Goal: Transaction & Acquisition: Purchase product/service

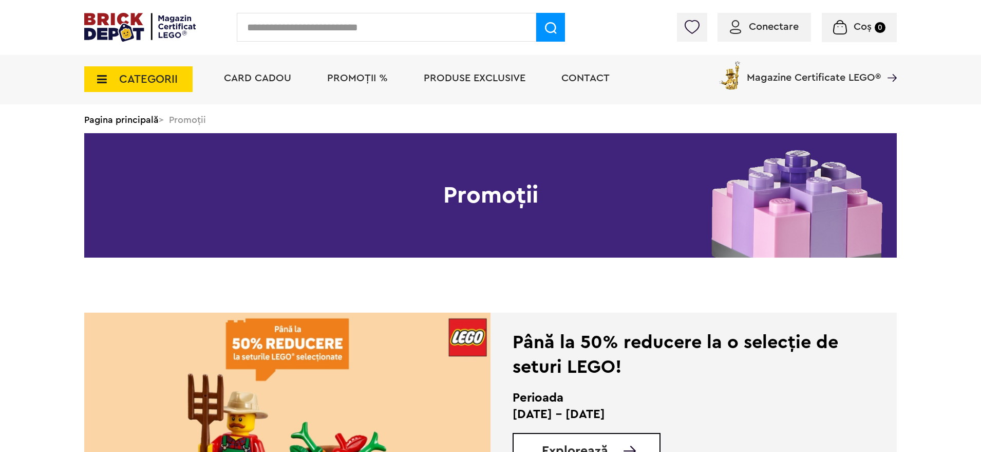
scroll to position [128, 0]
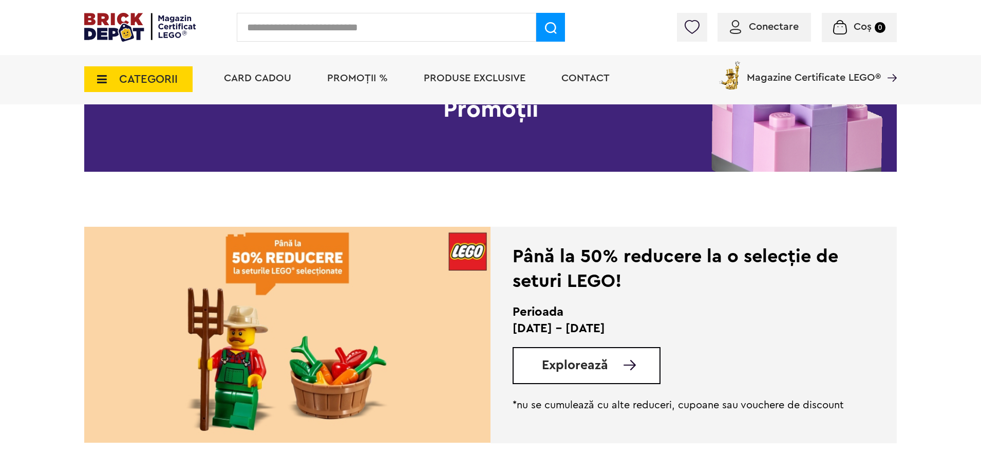
click at [573, 361] on span "Explorează" at bounding box center [575, 365] width 66 height 13
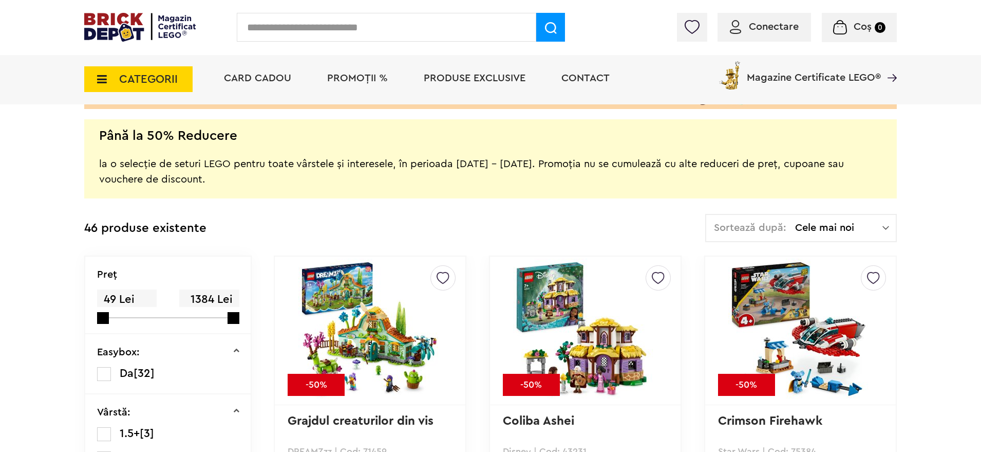
scroll to position [193, 0]
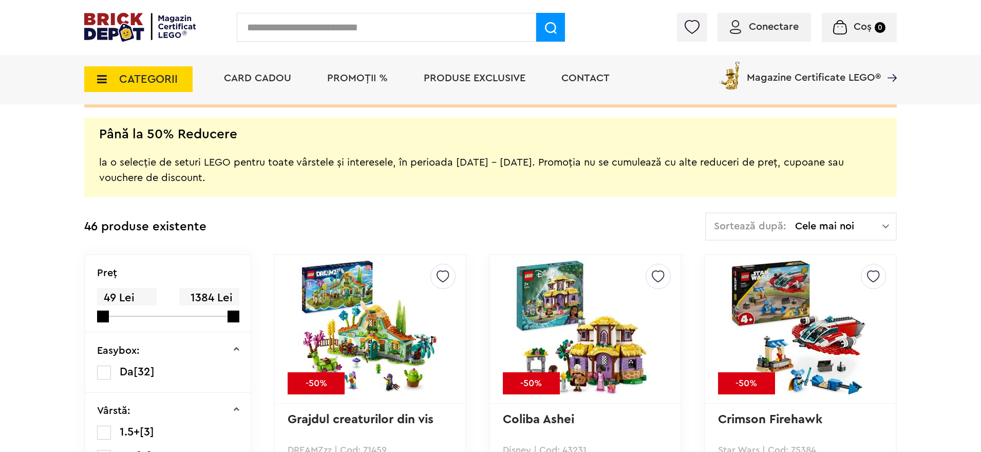
click at [881, 229] on span "Cele mai noi" at bounding box center [838, 226] width 87 height 10
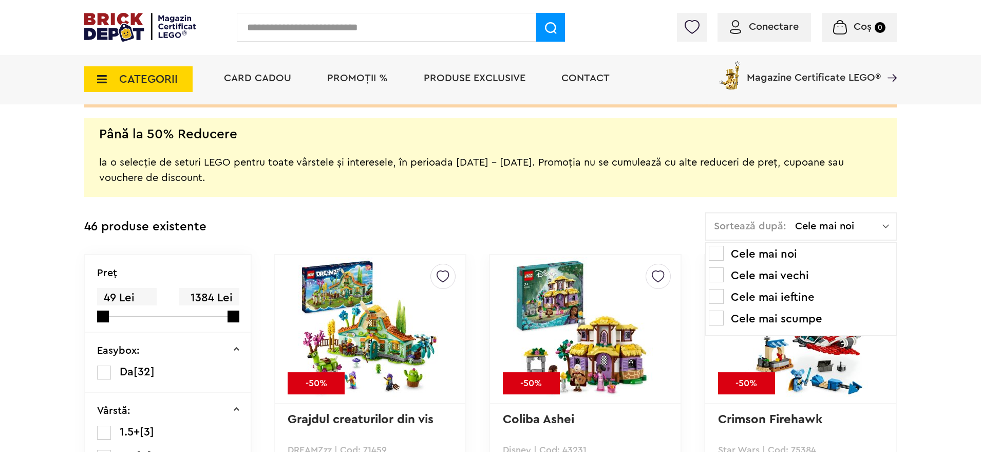
click at [795, 315] on li "Cele mai scumpe" at bounding box center [801, 318] width 184 height 16
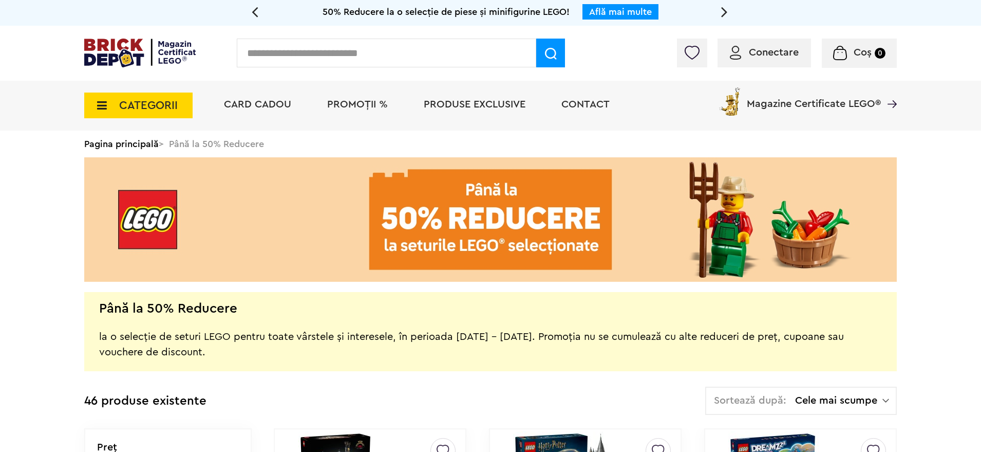
click at [365, 101] on span "PROMOȚII %" at bounding box center [357, 104] width 61 height 10
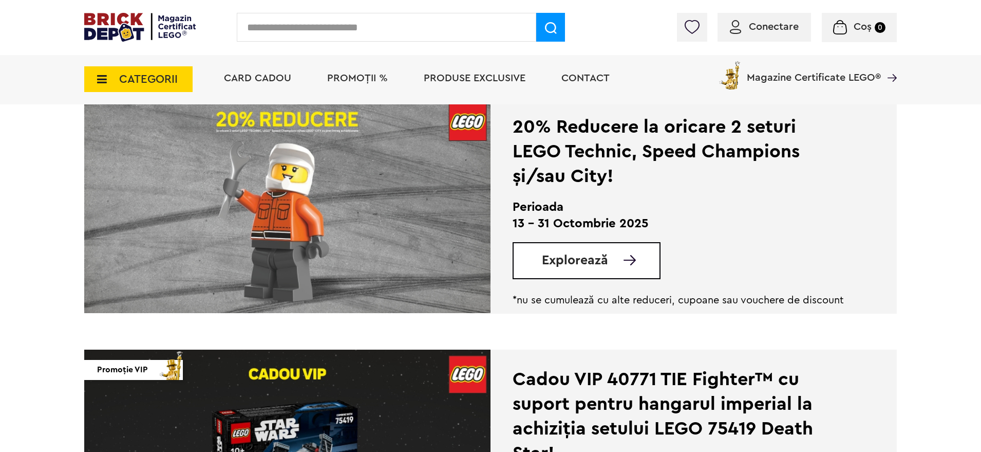
scroll to position [578, 0]
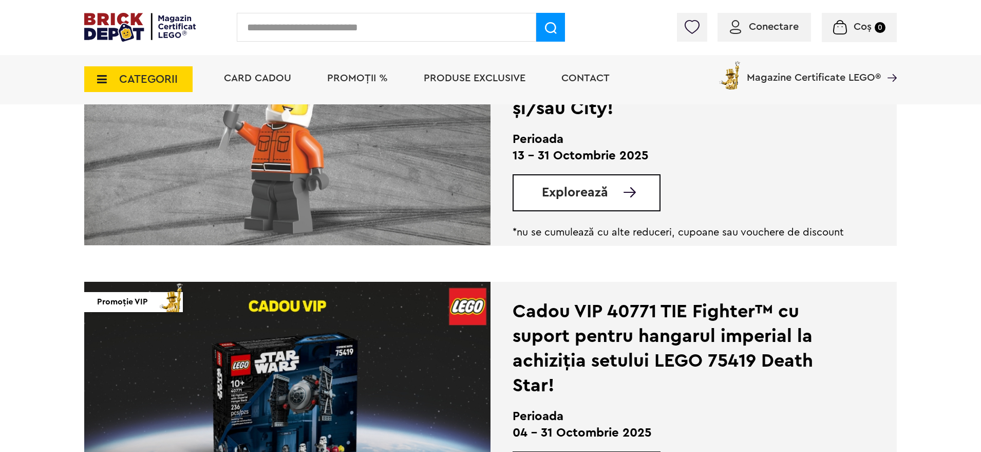
click at [609, 198] on link "Explorează" at bounding box center [601, 192] width 118 height 13
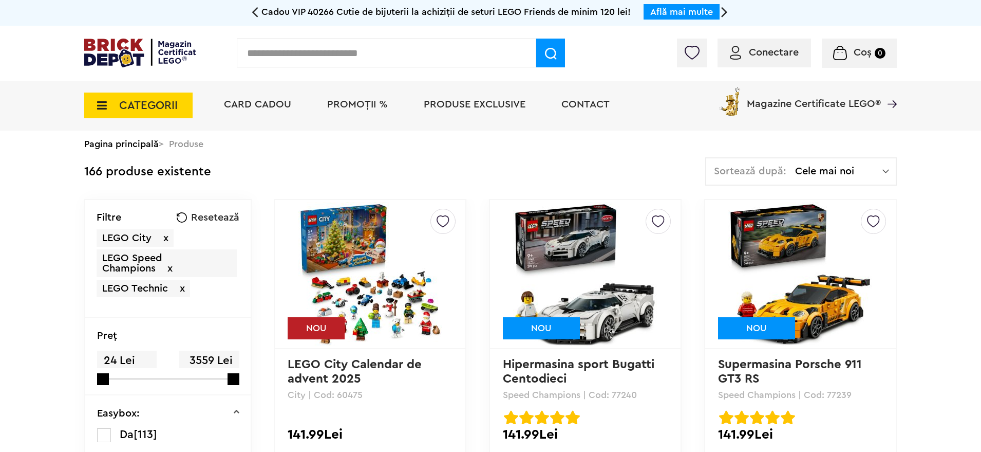
click at [885, 171] on img at bounding box center [885, 171] width 7 height 10
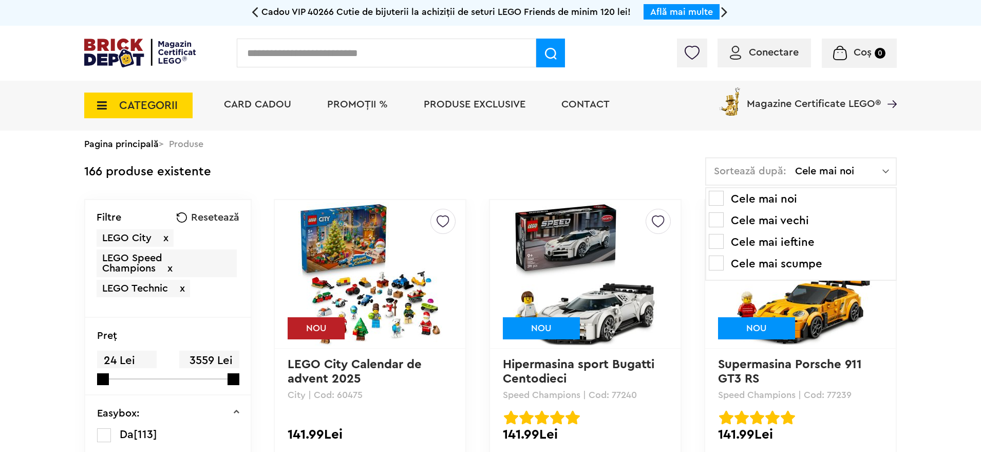
click at [718, 259] on span at bounding box center [716, 262] width 15 height 15
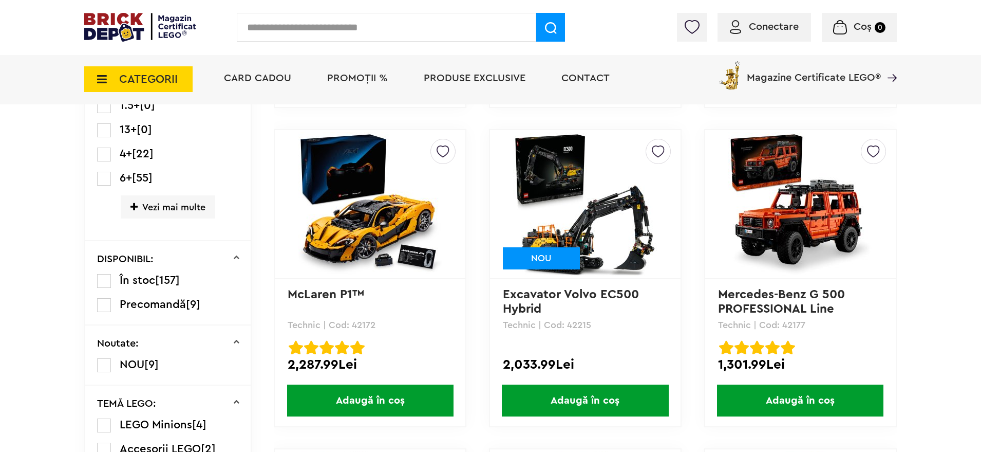
scroll to position [385, 0]
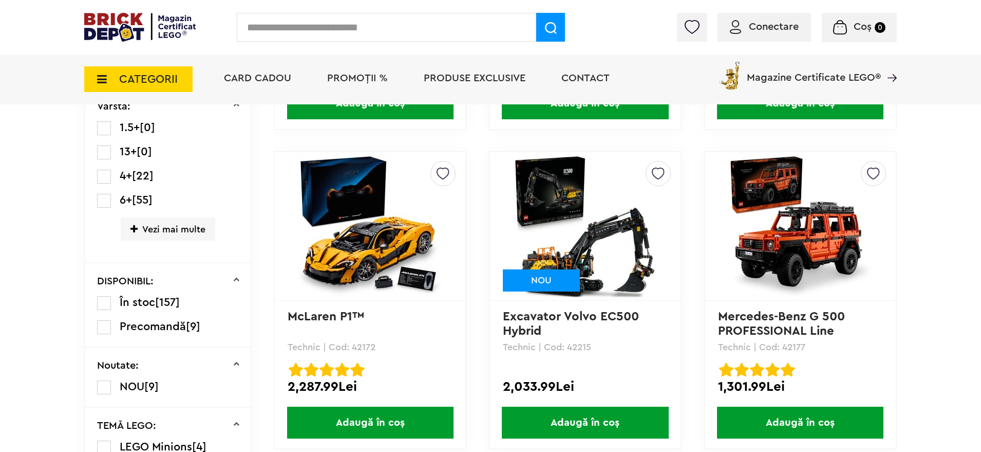
click at [602, 217] on img at bounding box center [585, 226] width 144 height 144
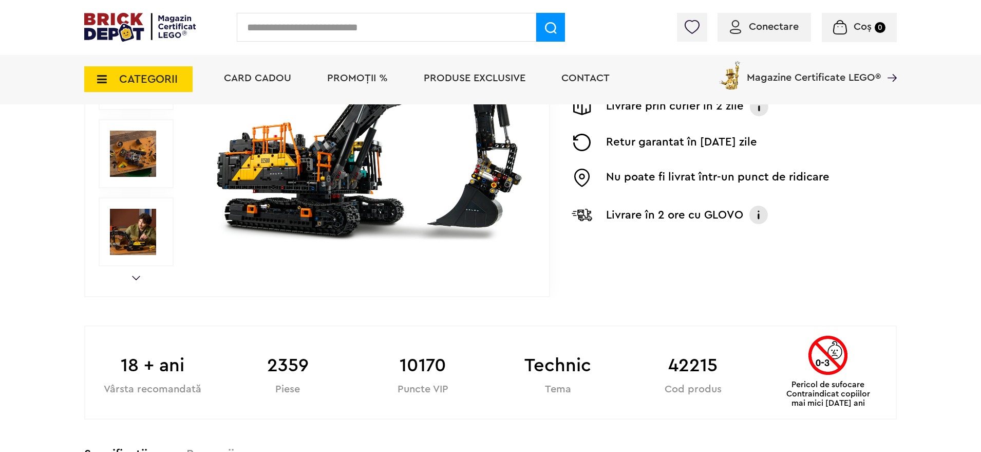
scroll to position [64, 0]
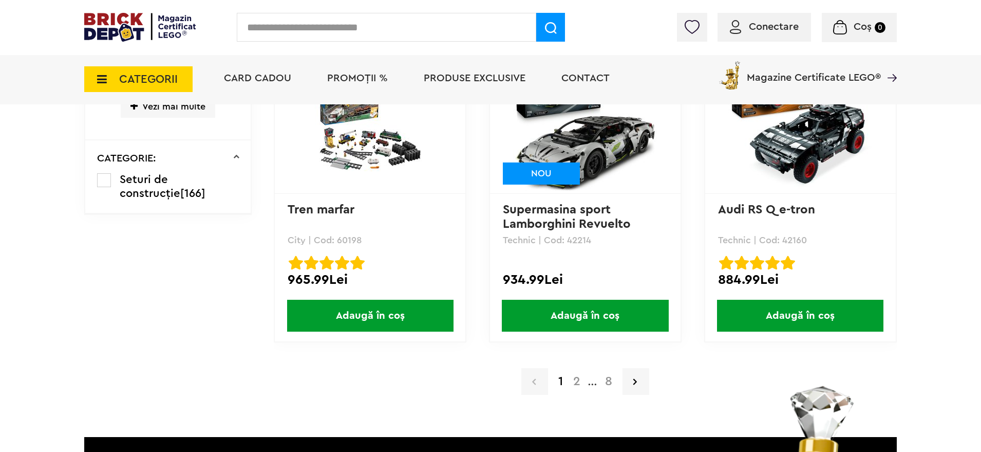
scroll to position [2116, 0]
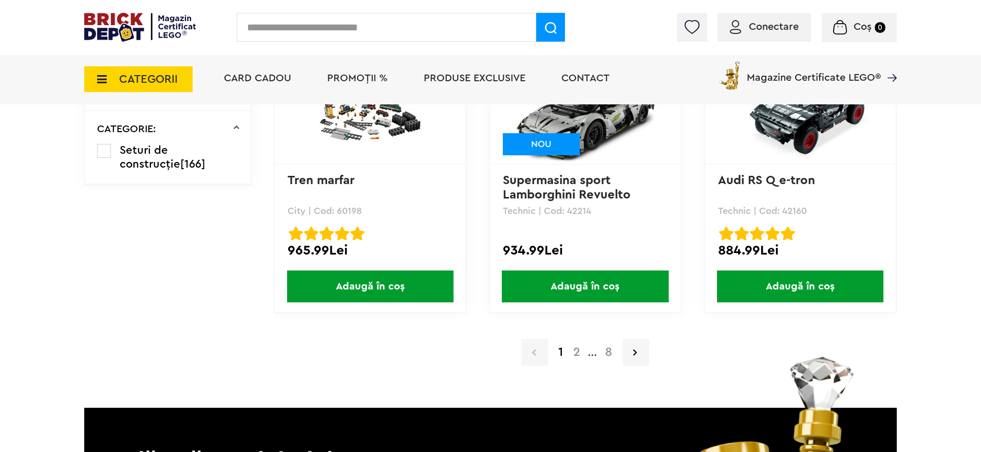
click at [577, 352] on a=LEGO%20Technic&order=4&page=2"] "2" at bounding box center [576, 352] width 17 height 12
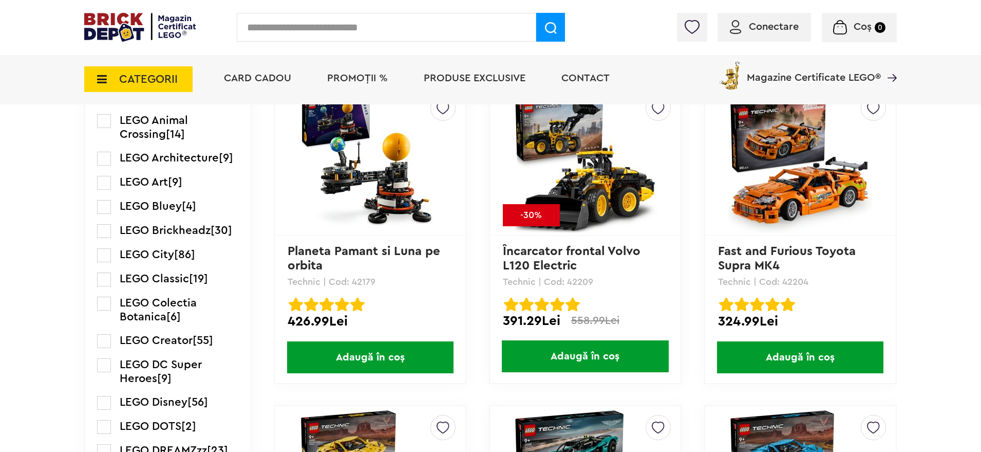
scroll to position [771, 0]
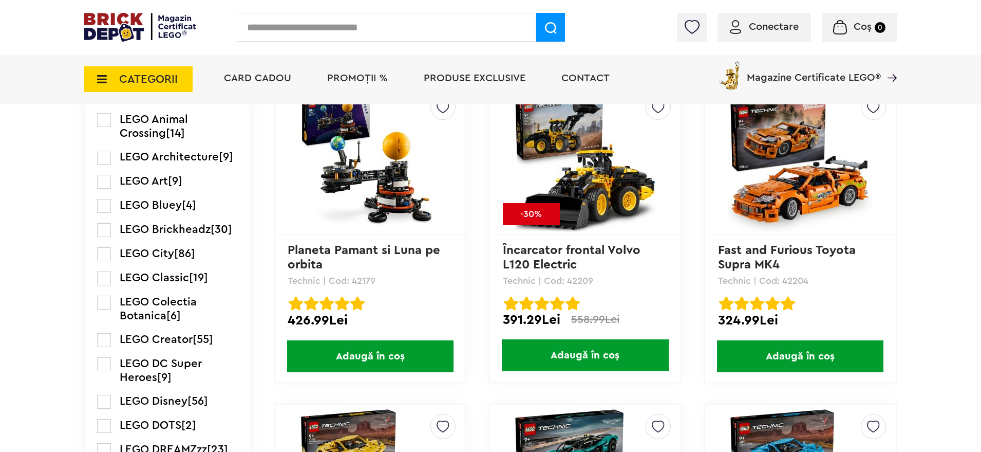
click at [782, 30] on span "Conectare" at bounding box center [774, 27] width 50 height 10
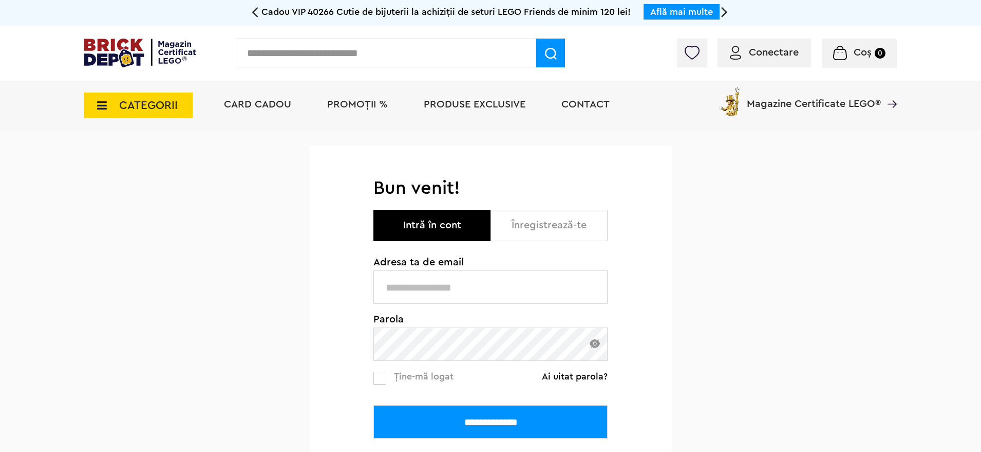
click at [481, 292] on input "text" at bounding box center [490, 286] width 234 height 33
type input "**********"
click at [444, 420] on input "**********" at bounding box center [490, 421] width 234 height 33
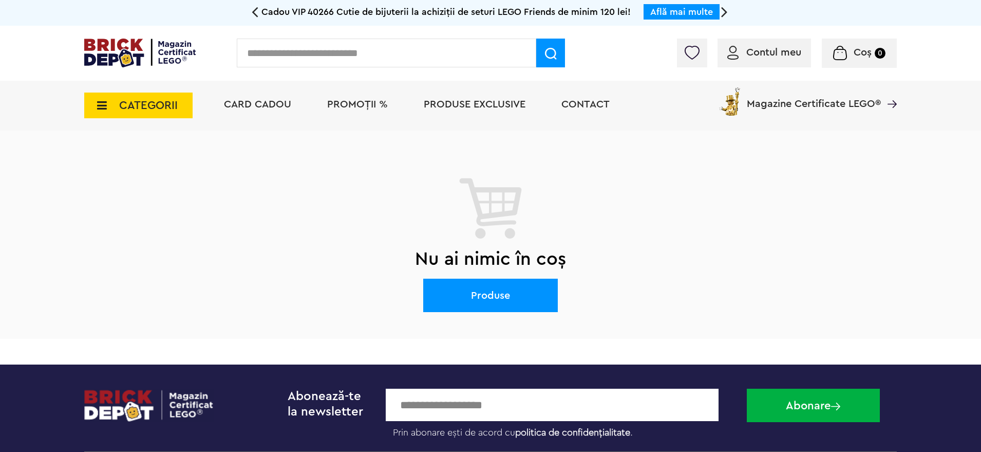
click at [344, 104] on span "PROMOȚII %" at bounding box center [357, 104] width 61 height 10
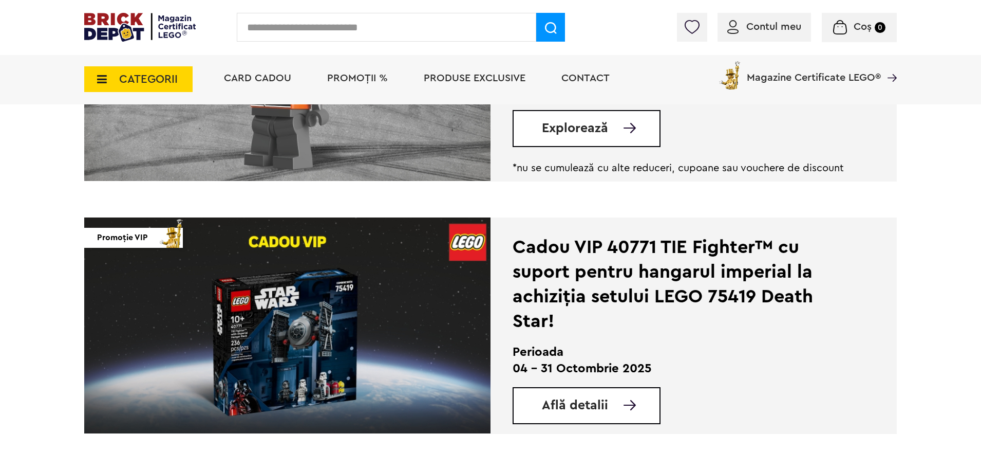
scroll to position [385, 0]
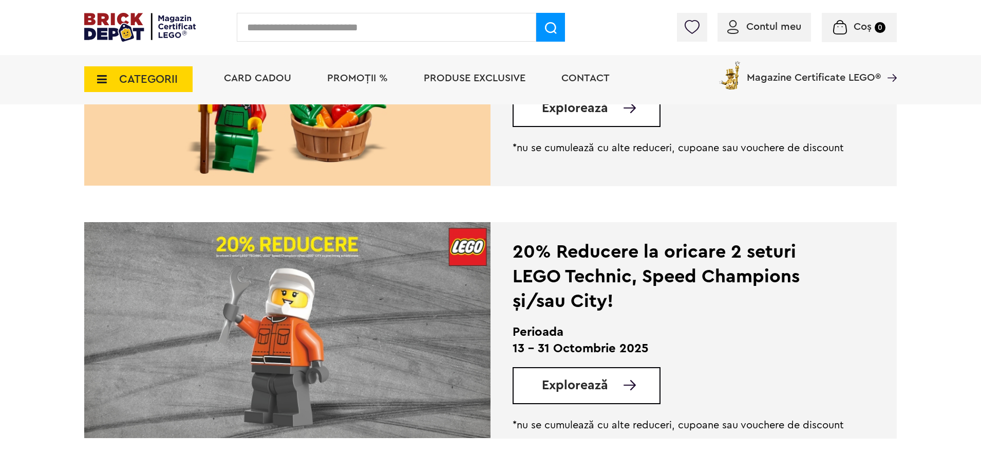
click at [603, 388] on span "Explorează" at bounding box center [575, 385] width 66 height 13
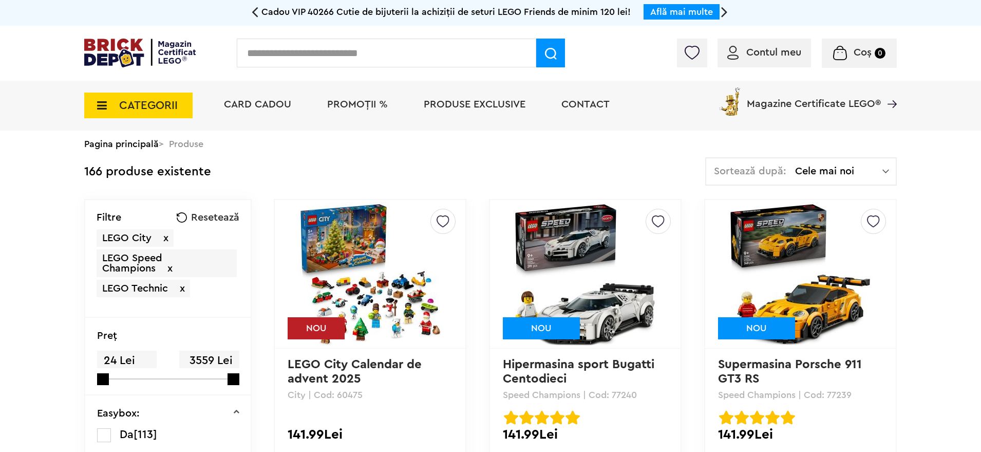
click at [890, 170] on div "Sortează după: Cele mai noi Cele mai noi Cele mai vechi Cele mai ieftine Cele m…" at bounding box center [801, 171] width 192 height 28
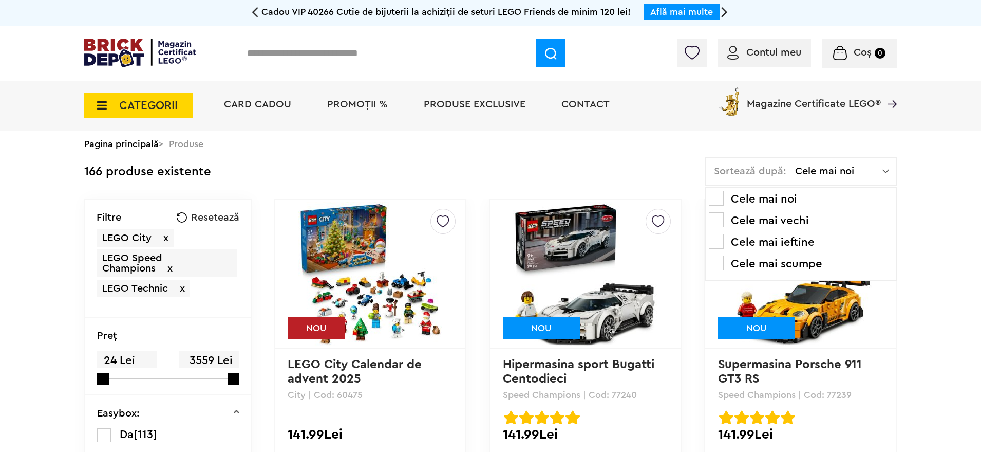
click at [814, 260] on li "Cele mai scumpe" at bounding box center [801, 263] width 184 height 16
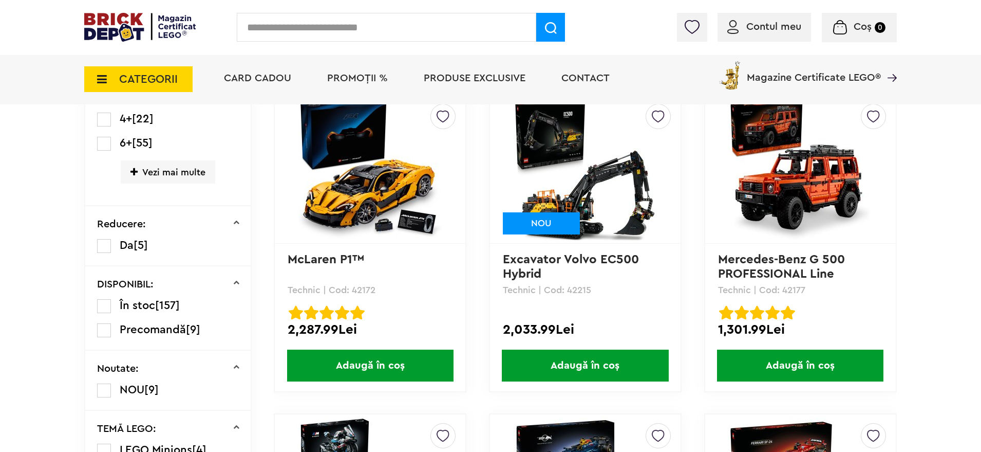
scroll to position [449, 0]
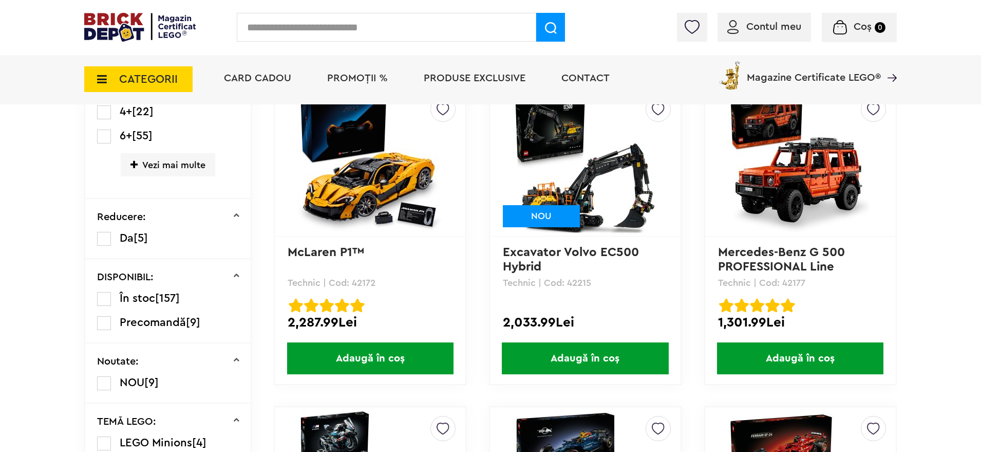
click at [581, 353] on span "Adaugă în coș" at bounding box center [585, 358] width 166 height 32
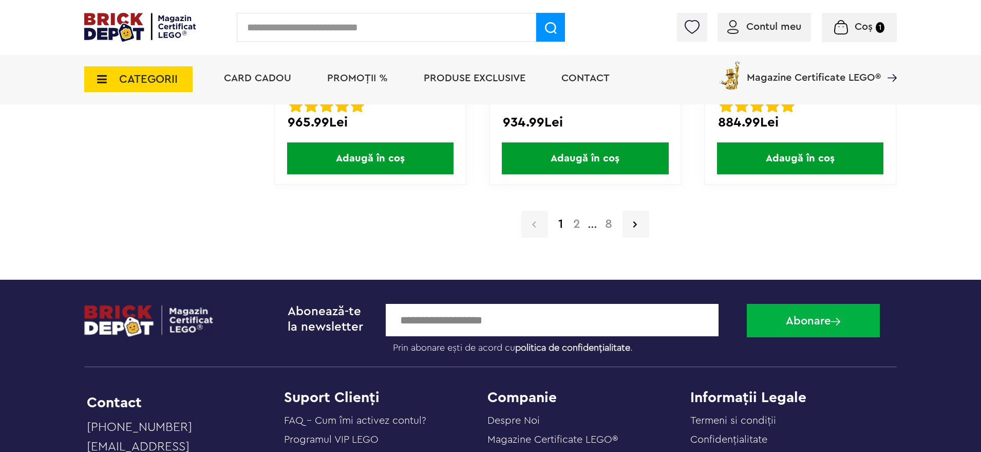
scroll to position [2247, 0]
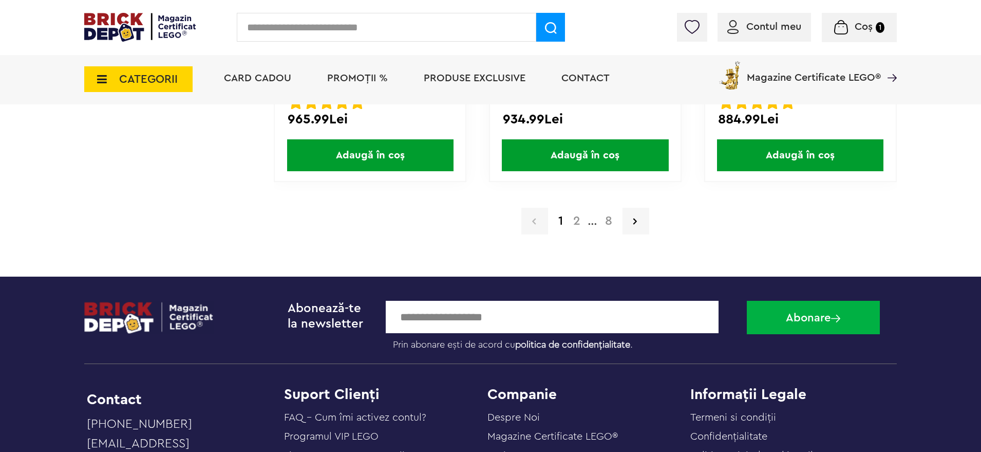
click at [577, 218] on a=LEGO%20Technic&order=4&page=2"] "2" at bounding box center [576, 221] width 17 height 12
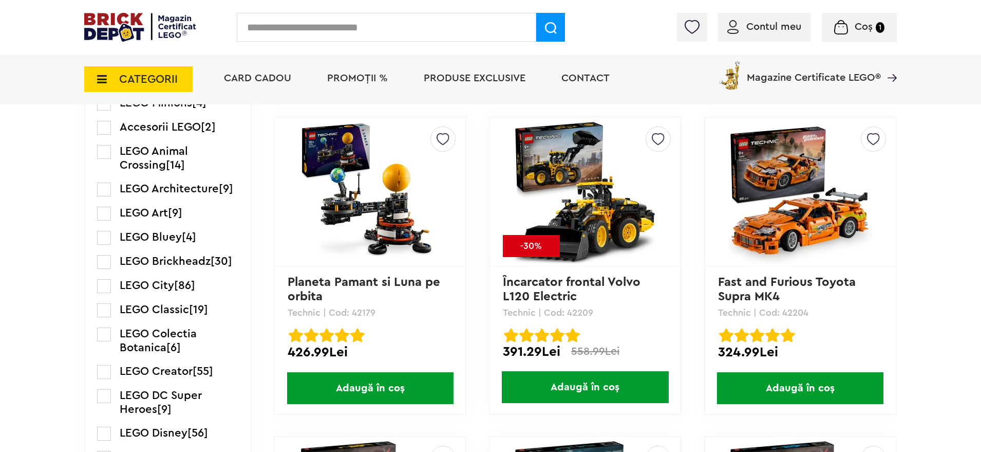
scroll to position [771, 0]
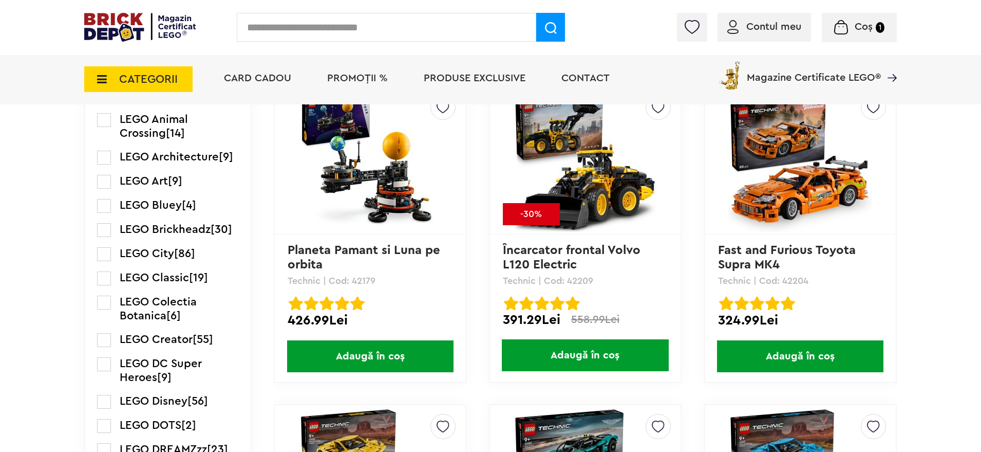
click at [636, 348] on span "Adaugă în coș" at bounding box center [585, 355] width 166 height 32
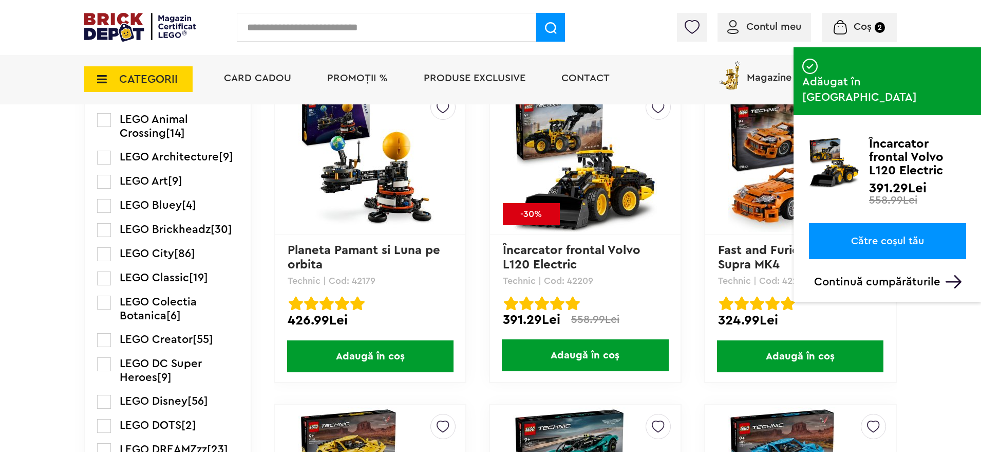
click at [908, 223] on link "Către coșul tău" at bounding box center [887, 241] width 157 height 36
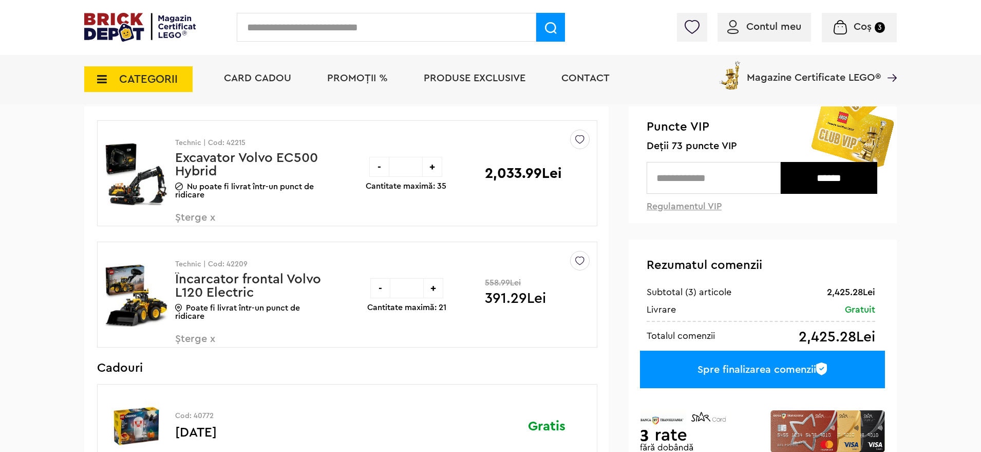
scroll to position [64, 0]
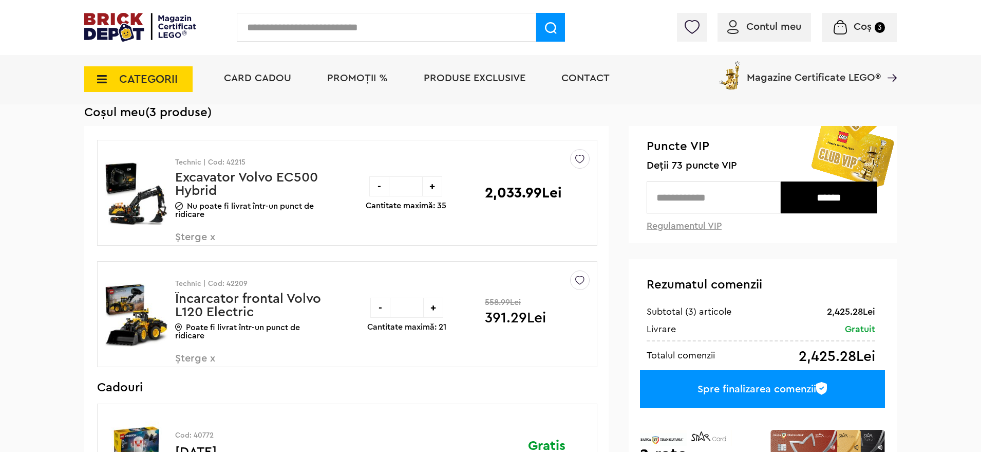
click at [363, 74] on span "PROMOȚII %" at bounding box center [357, 78] width 61 height 10
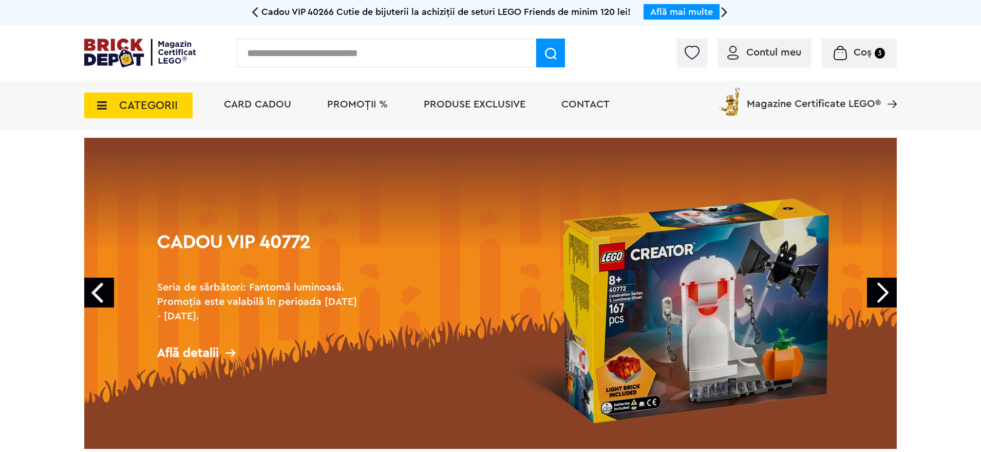
click at [353, 101] on span "PROMOȚII %" at bounding box center [357, 104] width 61 height 10
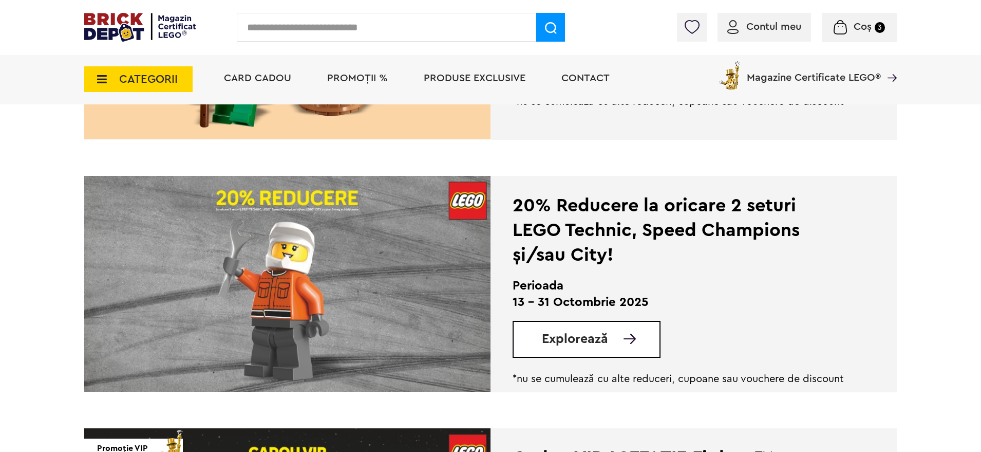
scroll to position [514, 0]
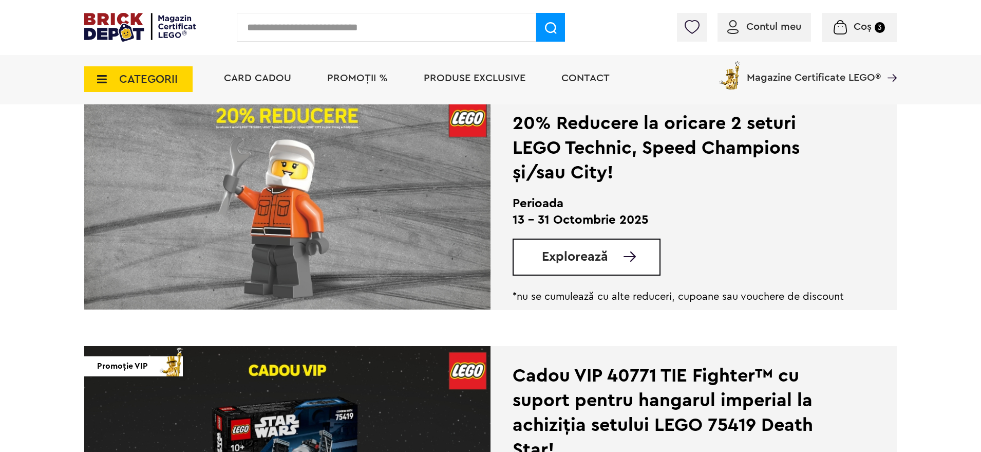
click at [578, 251] on span "Explorează" at bounding box center [575, 256] width 66 height 13
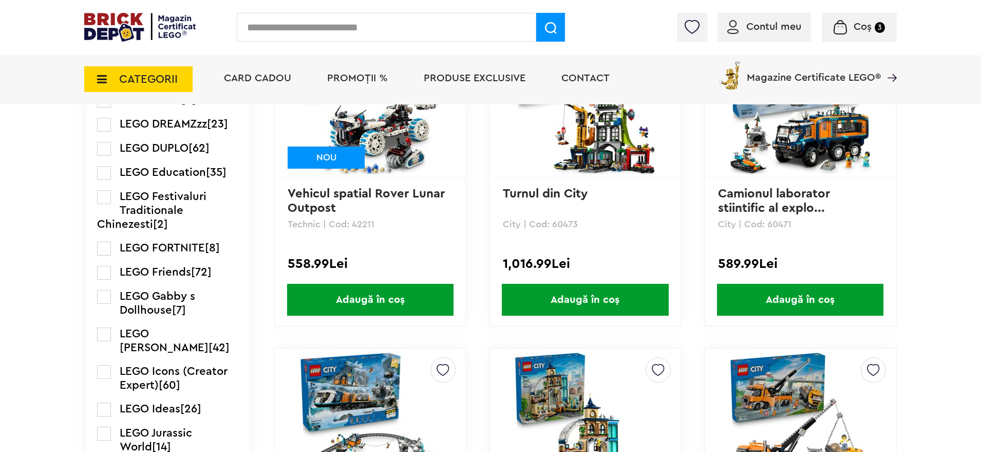
scroll to position [1156, 0]
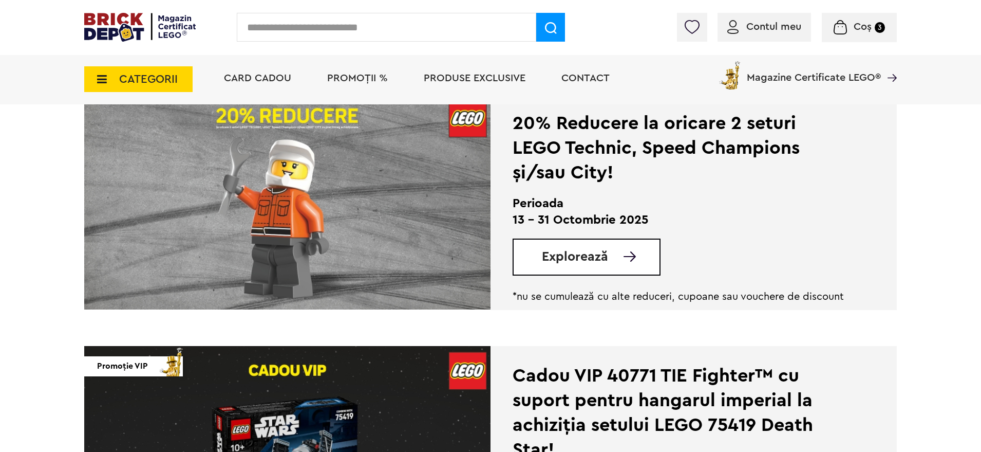
click at [868, 24] on span "Coș" at bounding box center [863, 27] width 18 height 10
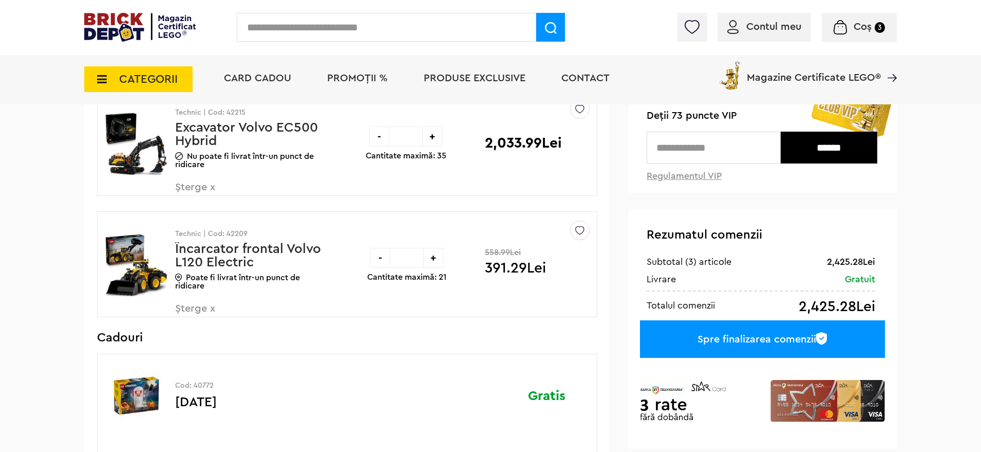
scroll to position [128, 0]
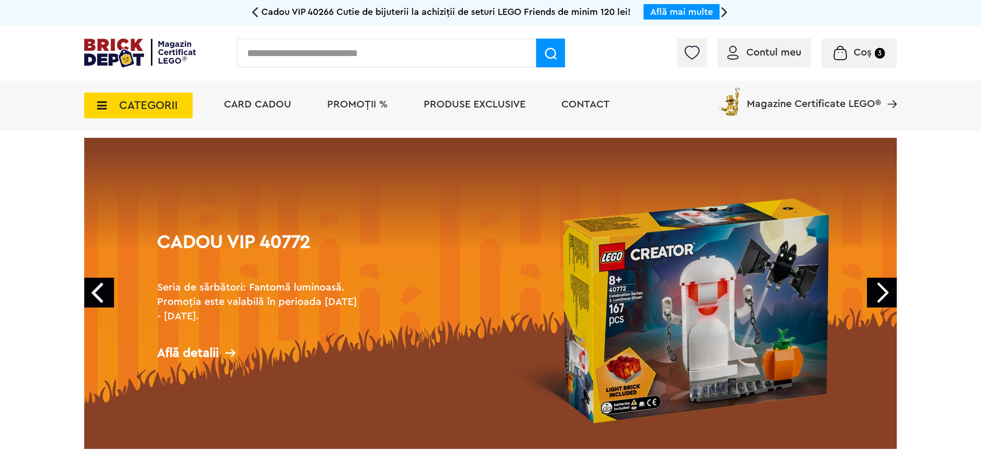
click at [352, 105] on span "PROMOȚII %" at bounding box center [357, 104] width 61 height 10
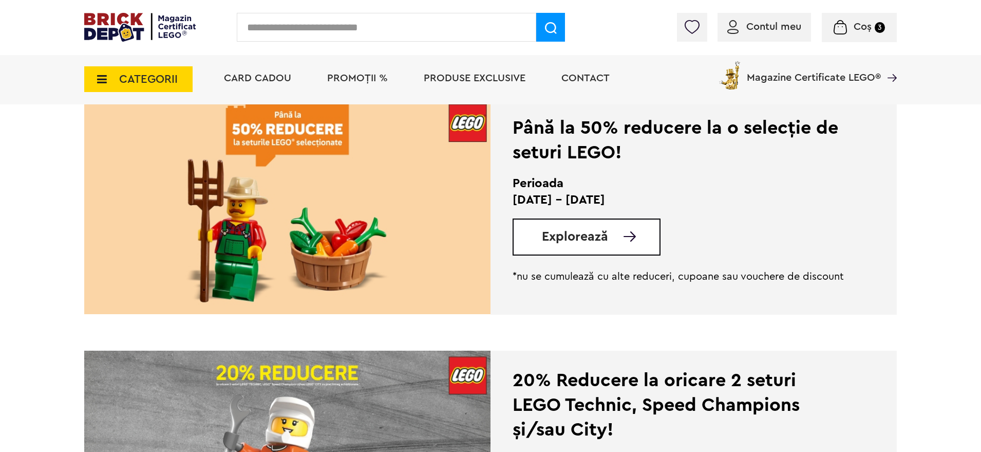
scroll to position [385, 0]
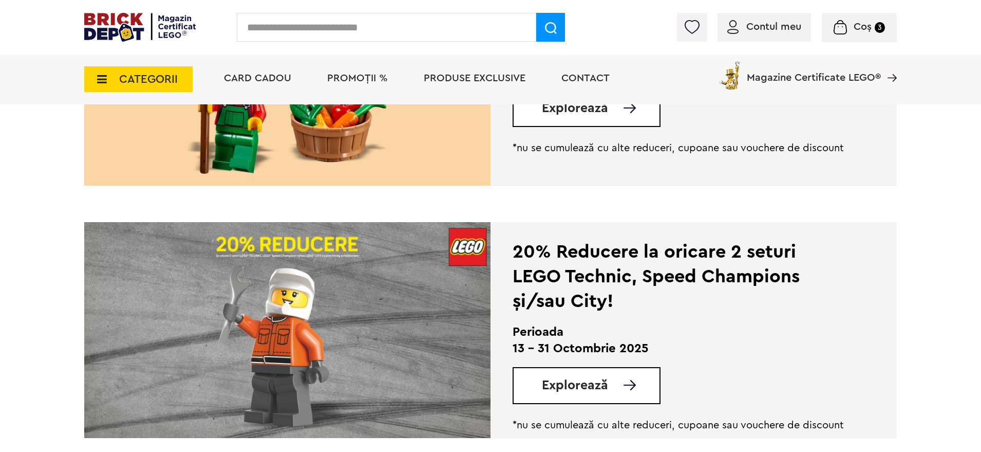
click at [589, 381] on span "Explorează" at bounding box center [575, 385] width 66 height 13
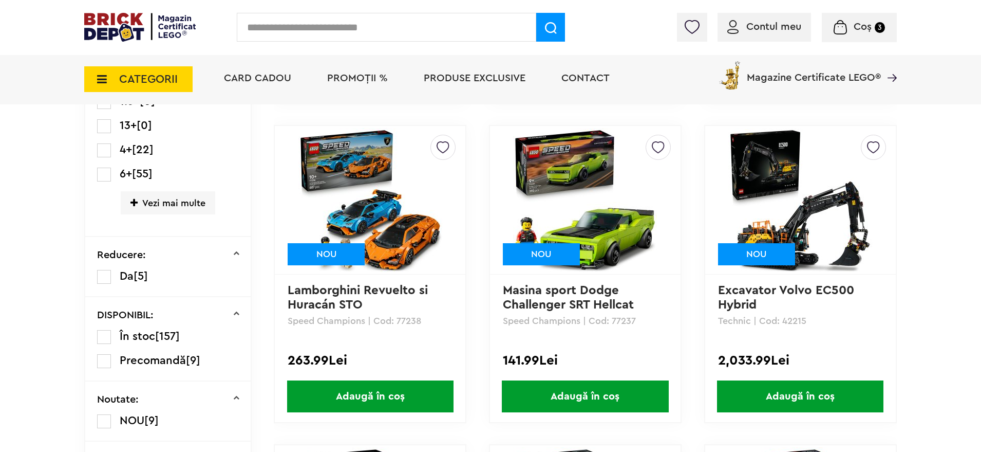
scroll to position [449, 0]
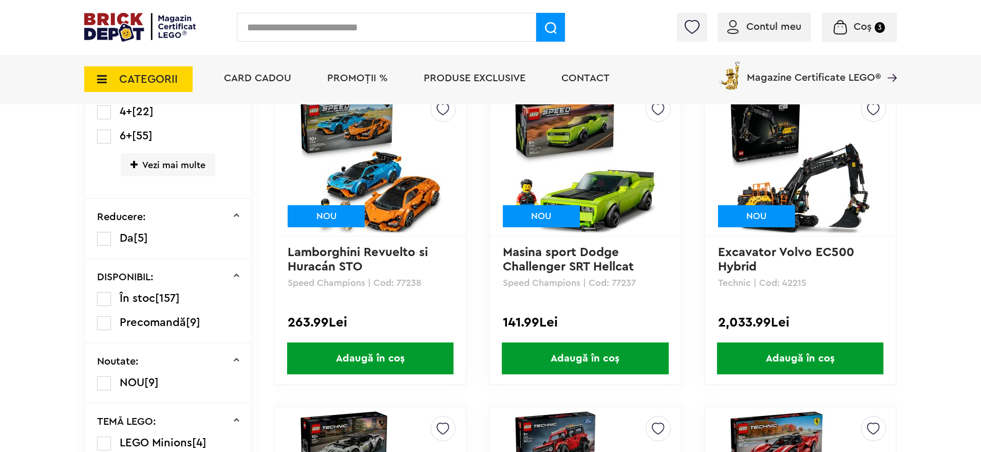
click at [623, 351] on span "Adaugă în coș" at bounding box center [585, 358] width 166 height 32
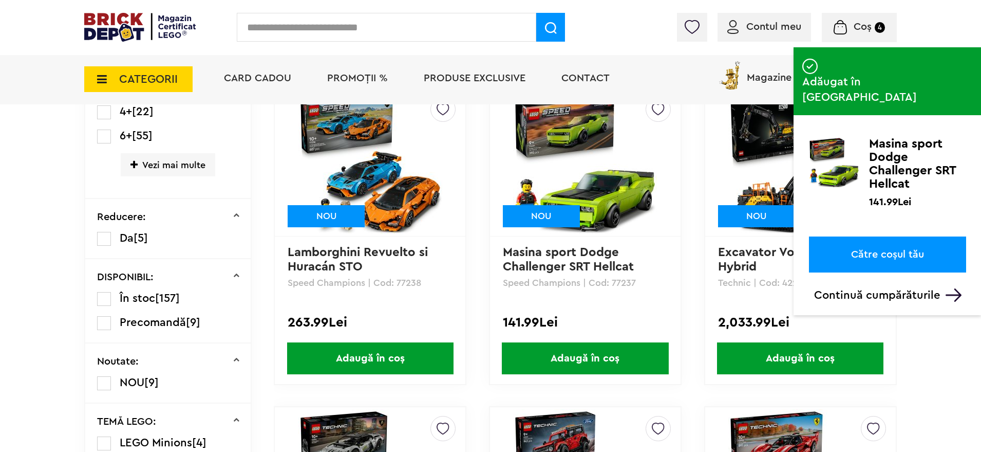
click at [881, 236] on link "Către coșul tău" at bounding box center [887, 254] width 157 height 36
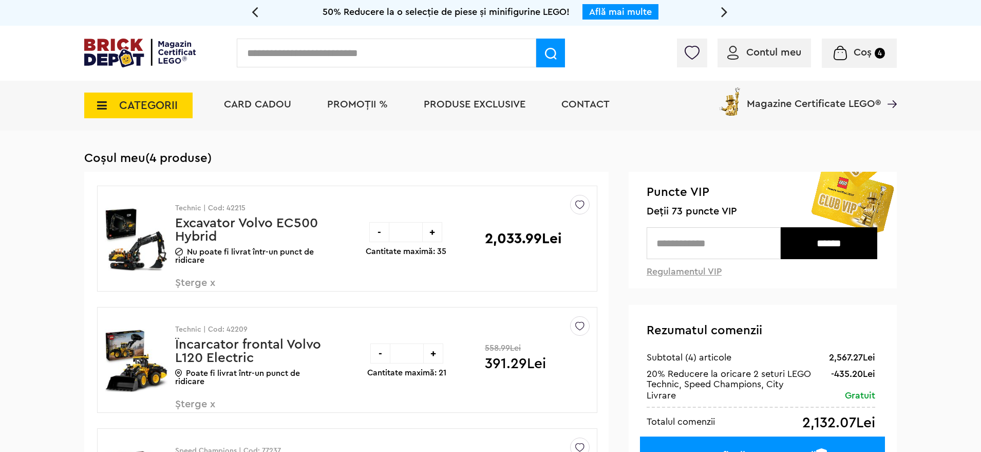
click at [210, 280] on span "Șterge x" at bounding box center [235, 288] width 121 height 22
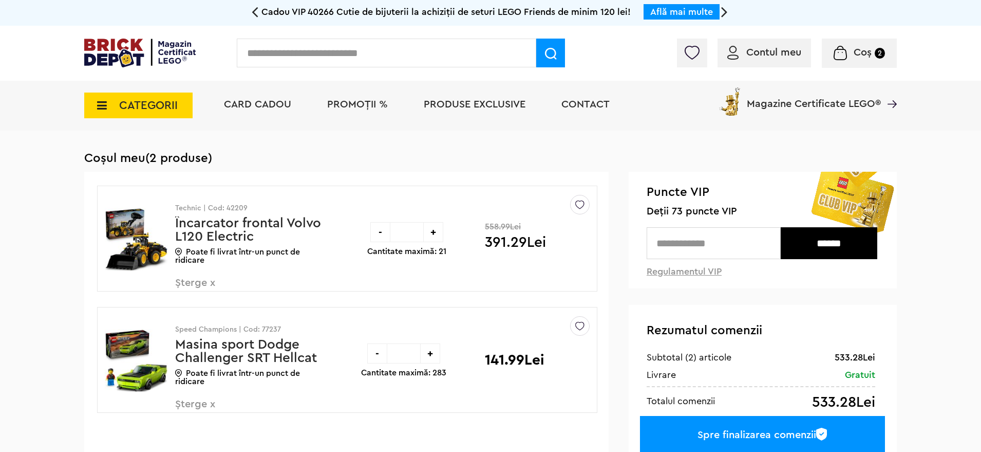
scroll to position [64, 0]
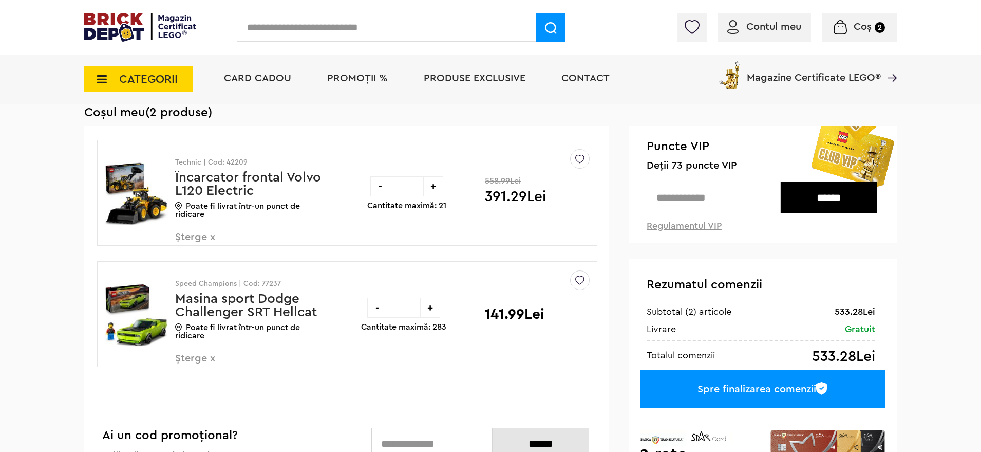
click at [286, 29] on input "text" at bounding box center [386, 27] width 299 height 29
type input "*****"
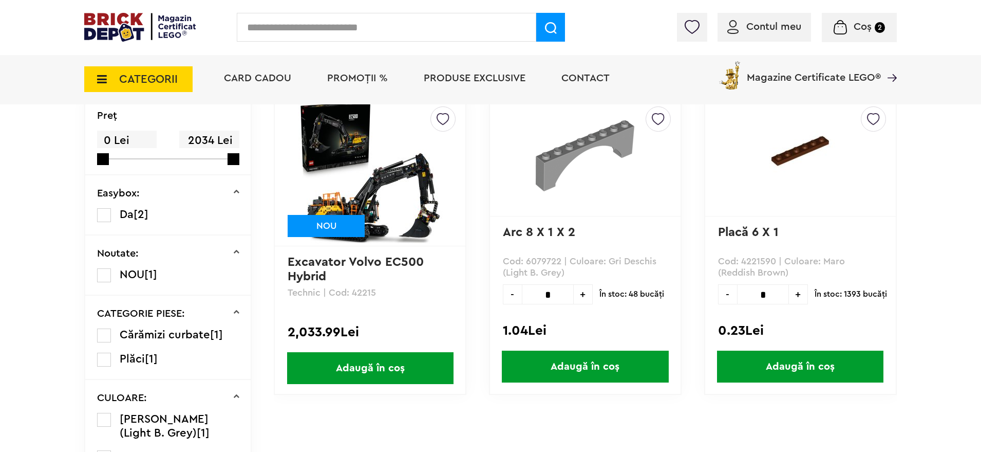
scroll to position [128, 0]
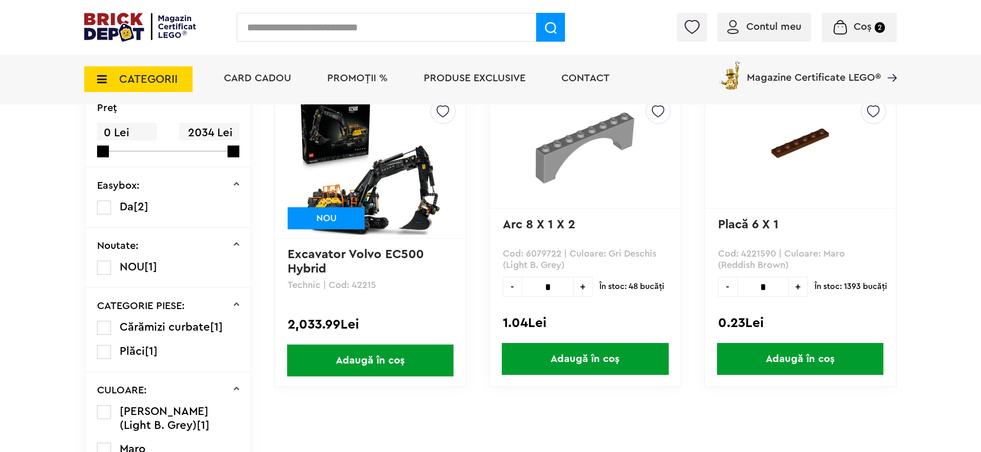
click at [404, 360] on span "Adaugă în coș" at bounding box center [370, 360] width 166 height 32
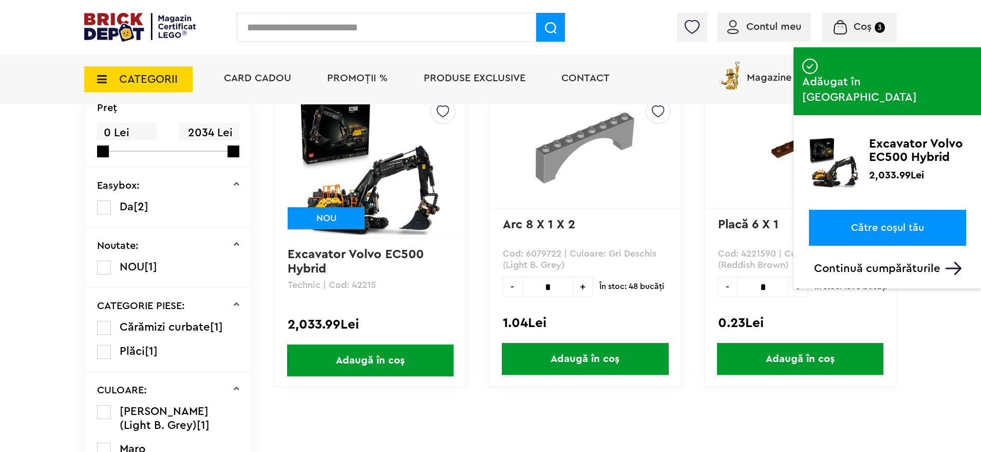
click at [898, 210] on link "Către coșul tău" at bounding box center [887, 228] width 157 height 36
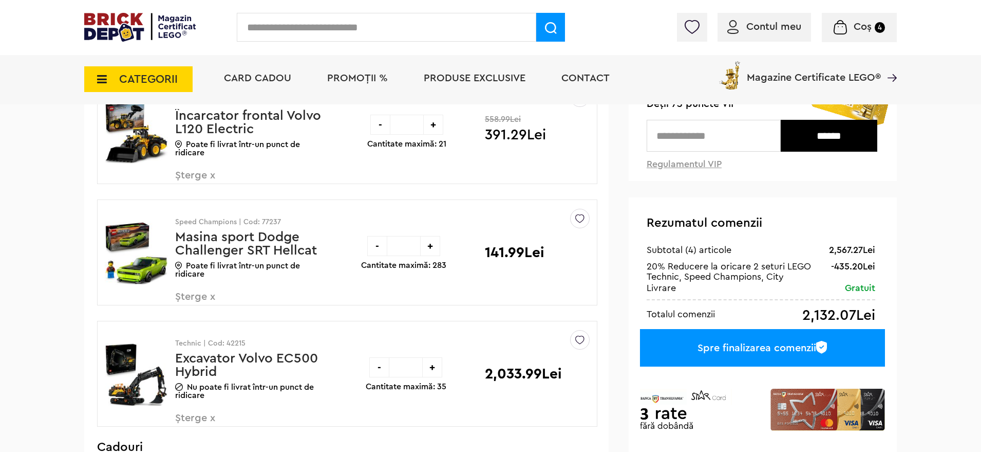
scroll to position [128, 0]
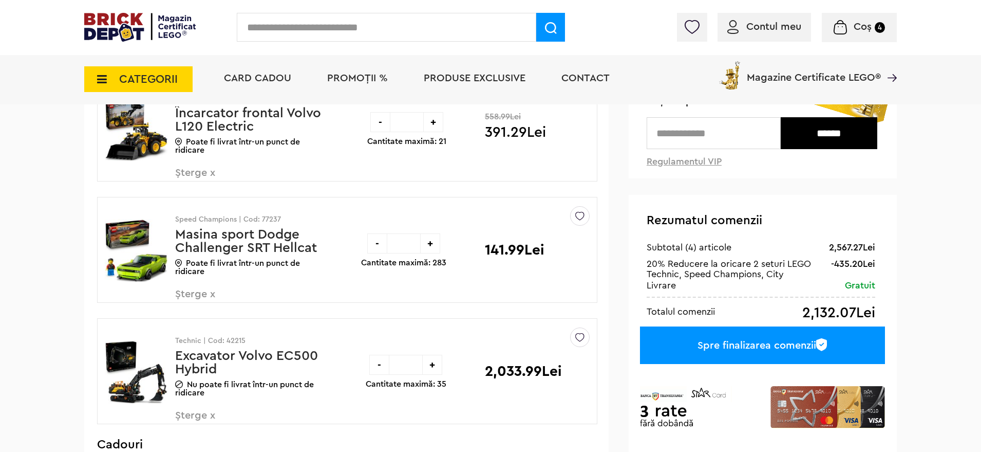
click at [213, 170] on span "Șterge x" at bounding box center [235, 178] width 121 height 22
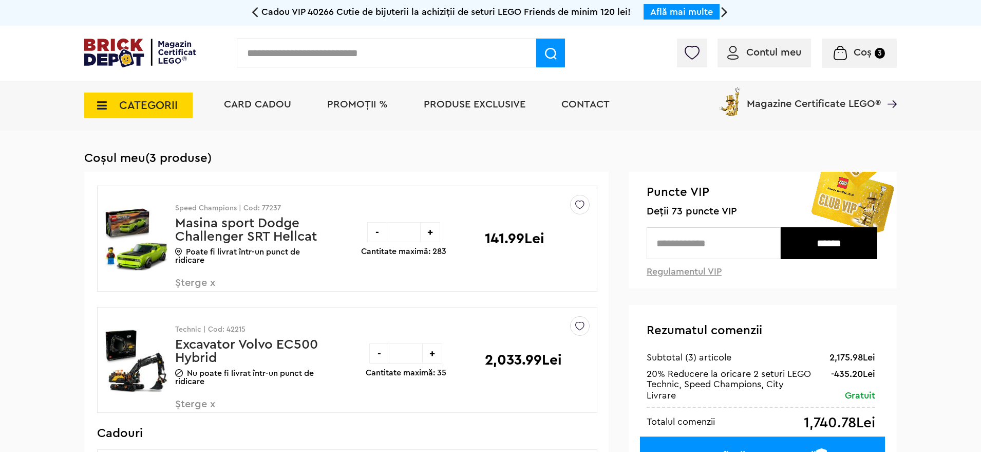
click at [353, 102] on span "PROMOȚII %" at bounding box center [357, 104] width 61 height 10
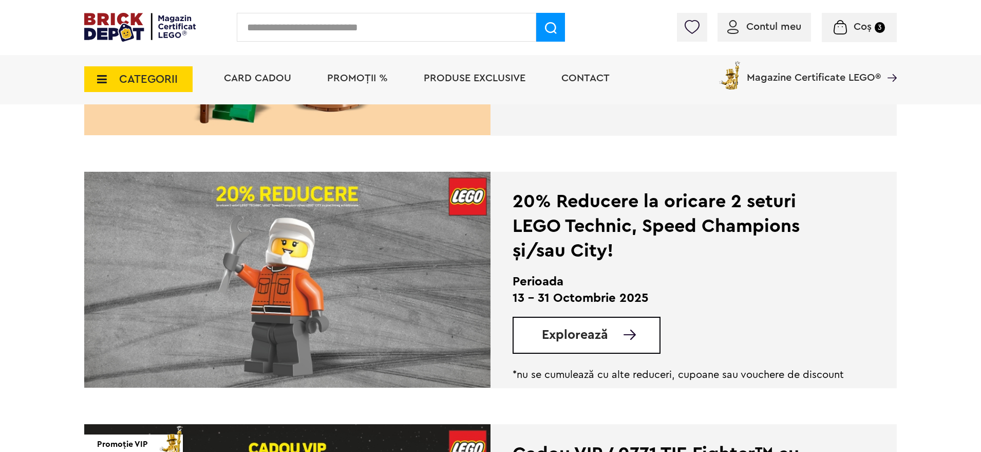
scroll to position [514, 0]
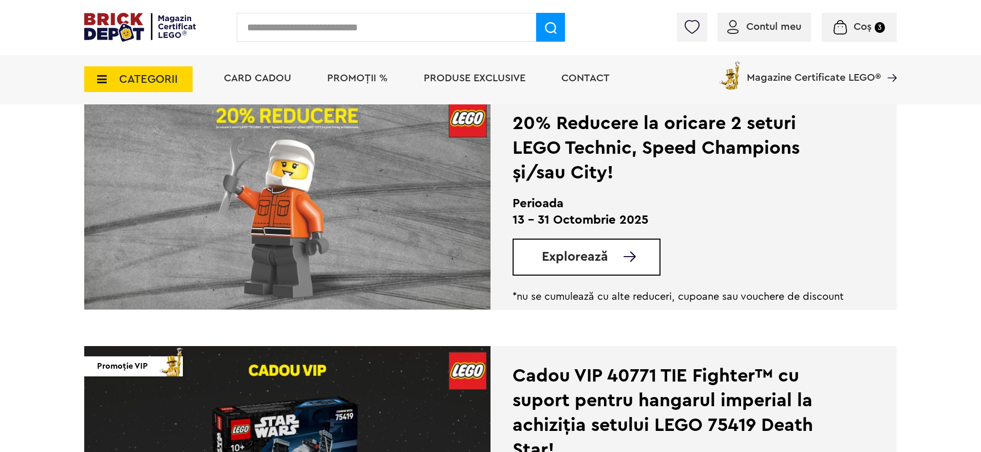
click at [576, 255] on span "Explorează" at bounding box center [575, 256] width 66 height 13
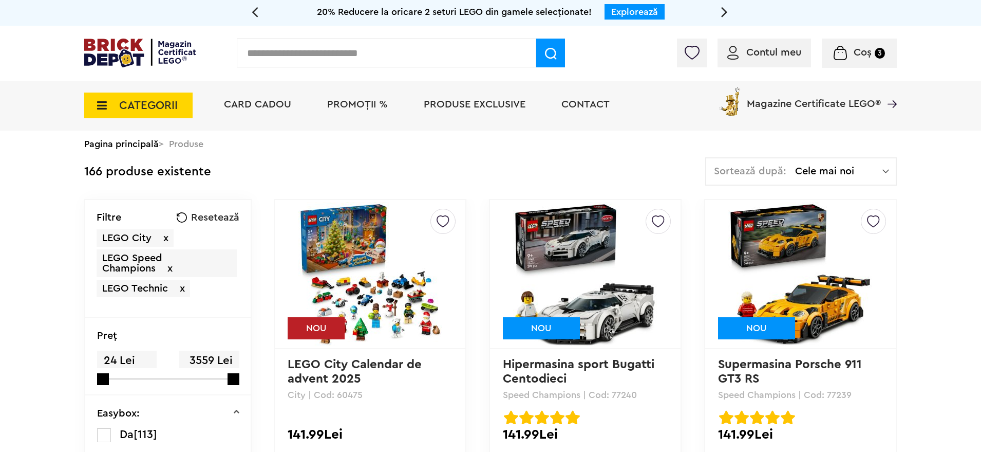
click at [878, 169] on span "Cele mai noi" at bounding box center [838, 171] width 87 height 10
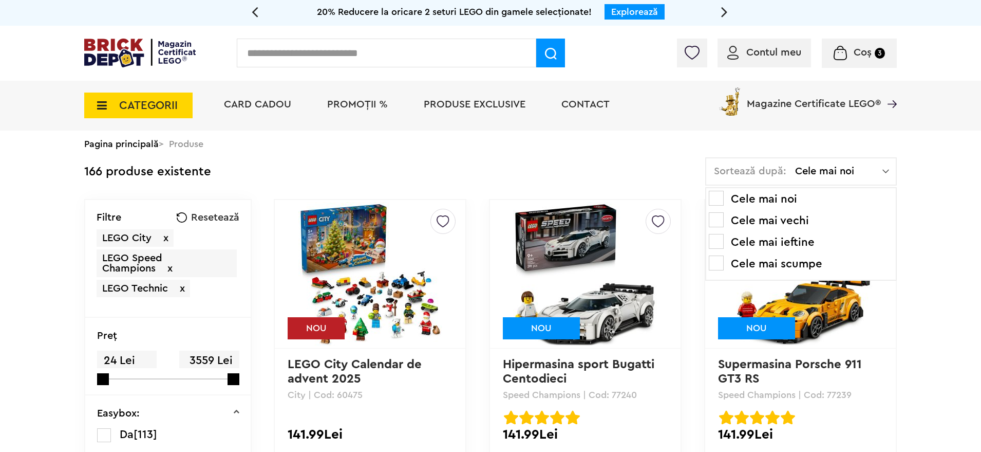
click at [787, 240] on li "Cele mai ieftine" at bounding box center [801, 242] width 184 height 16
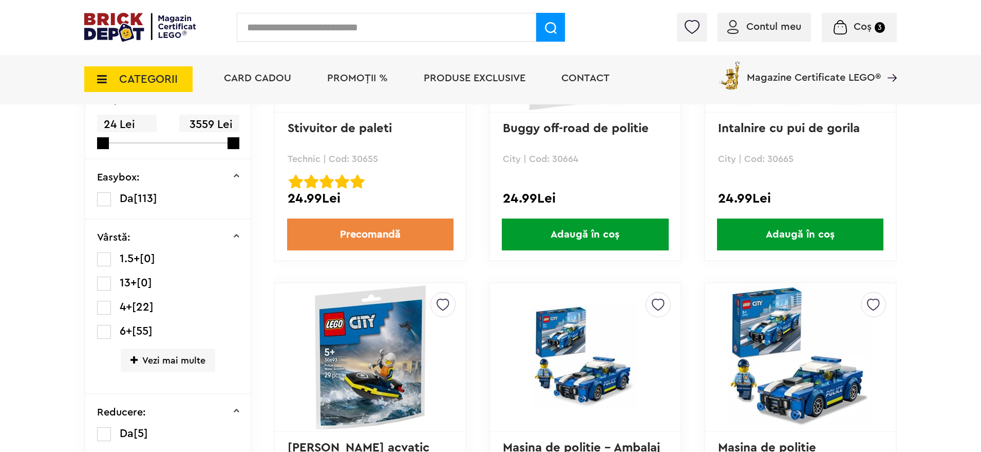
scroll to position [257, 0]
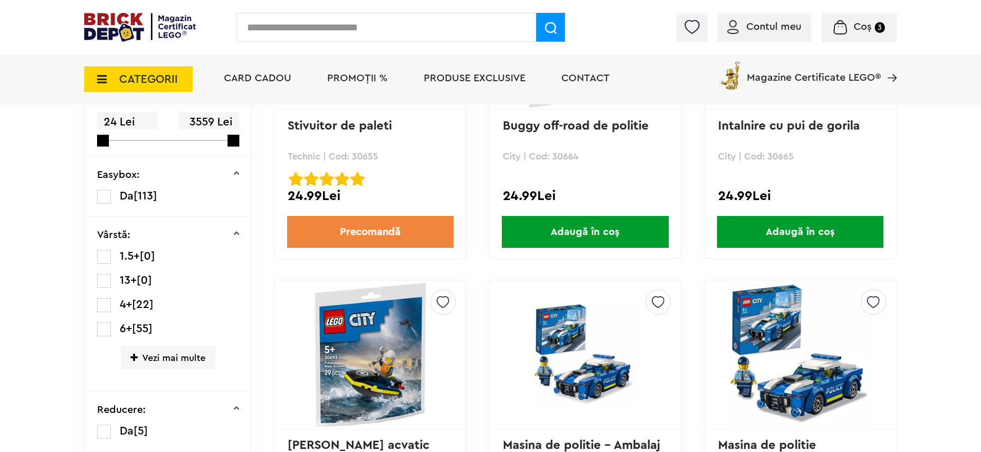
click at [761, 223] on span "Adaugă în coș" at bounding box center [800, 232] width 166 height 32
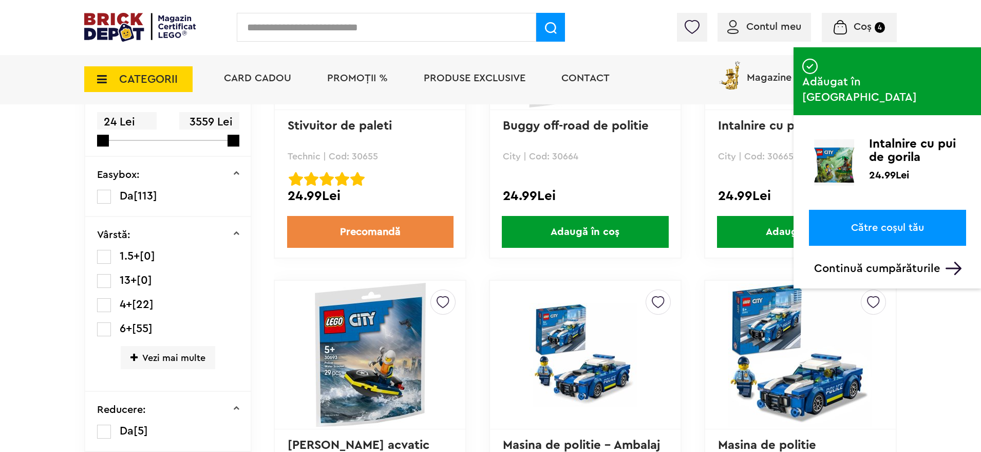
click at [861, 210] on link "Către coșul tău" at bounding box center [887, 228] width 157 height 36
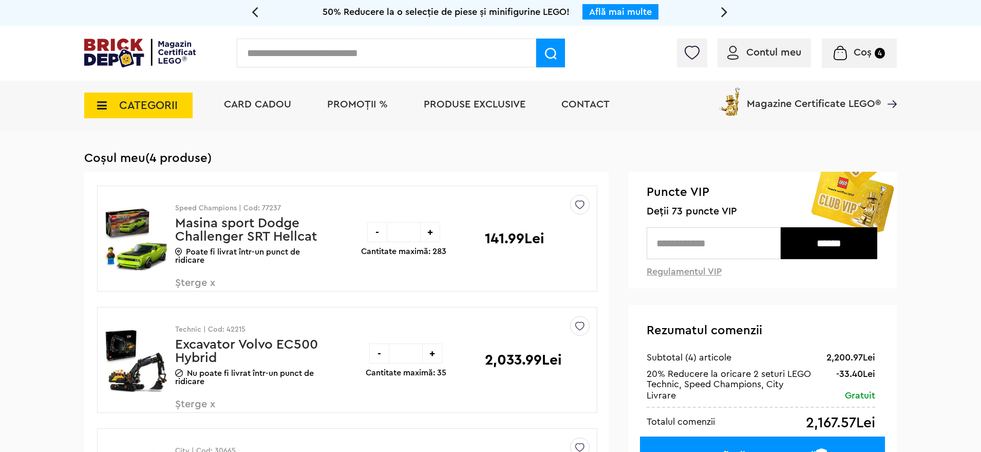
click at [210, 282] on span "Șterge x" at bounding box center [235, 288] width 121 height 22
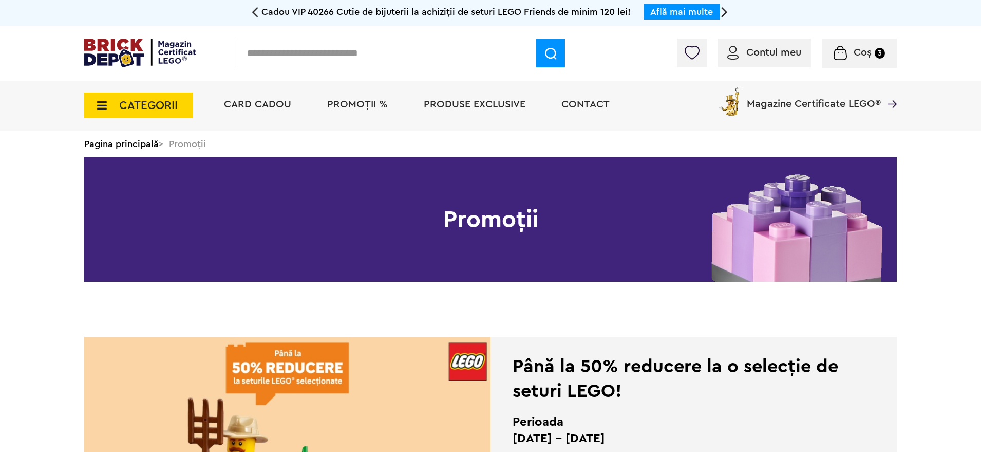
click at [855, 51] on span "Coș" at bounding box center [863, 52] width 18 height 10
